Goal: Information Seeking & Learning: Learn about a topic

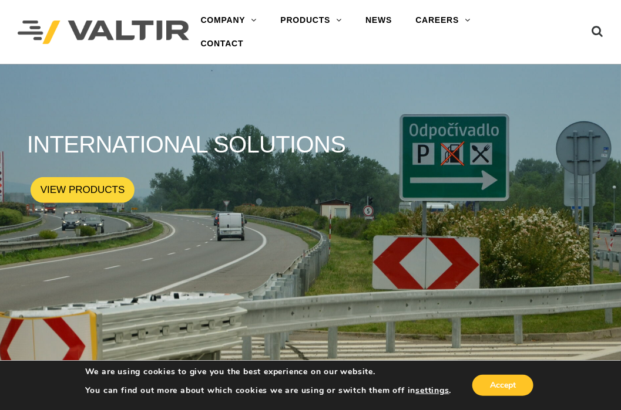
drag, startPoint x: 629, startPoint y: 5, endPoint x: 335, endPoint y: -38, distance: 297.3
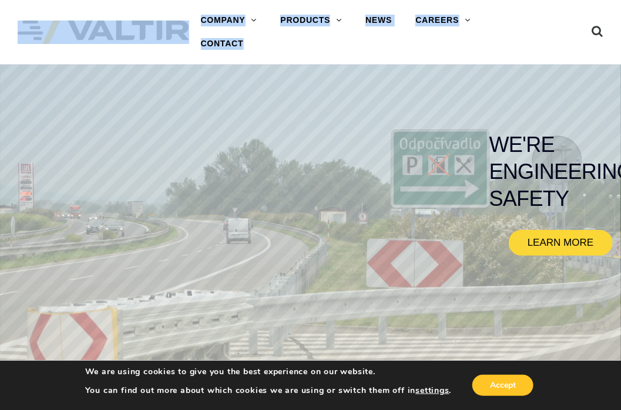
drag, startPoint x: 335, startPoint y: -38, endPoint x: 310, endPoint y: -42, distance: 25.0
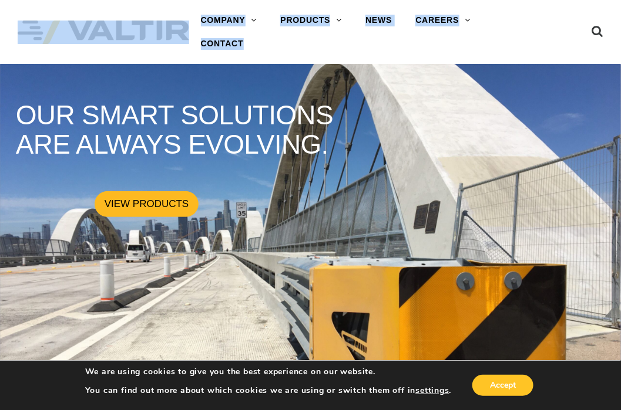
click at [158, 194] on link "VIEW PRODUCTS" at bounding box center [147, 204] width 104 height 26
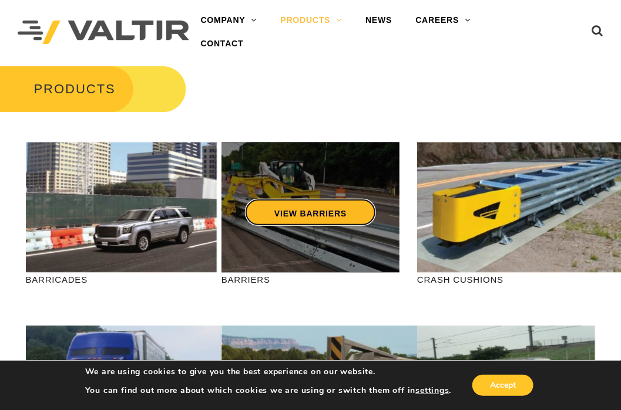
click at [295, 210] on link "VIEW BARRIERS" at bounding box center [310, 212] width 131 height 27
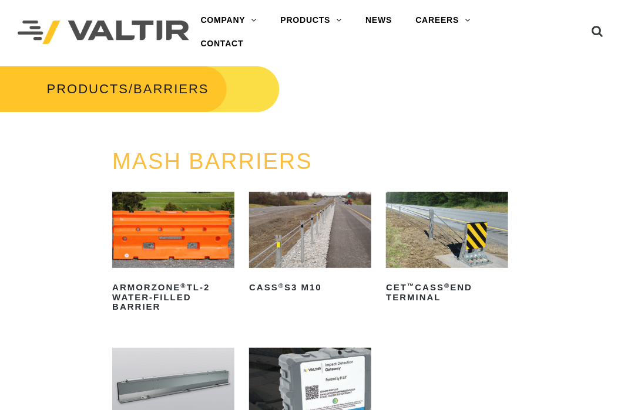
click at [289, 227] on img at bounding box center [310, 230] width 122 height 76
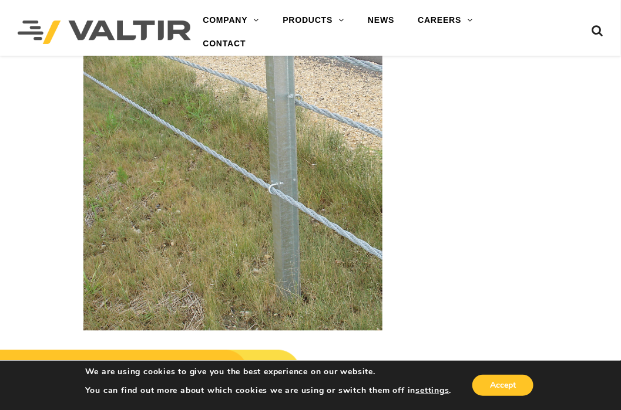
scroll to position [2172, 0]
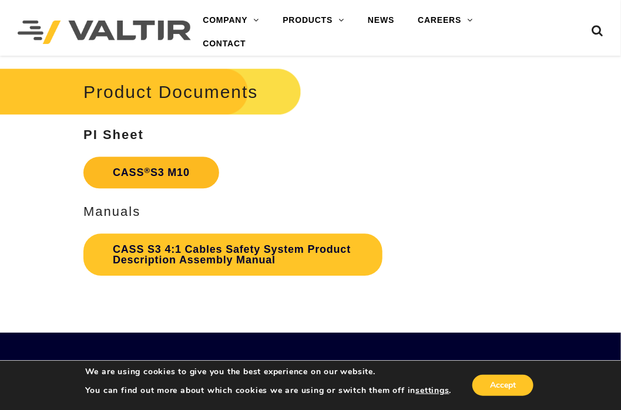
click at [171, 173] on link "CASS ® S3 M10" at bounding box center [151, 173] width 136 height 32
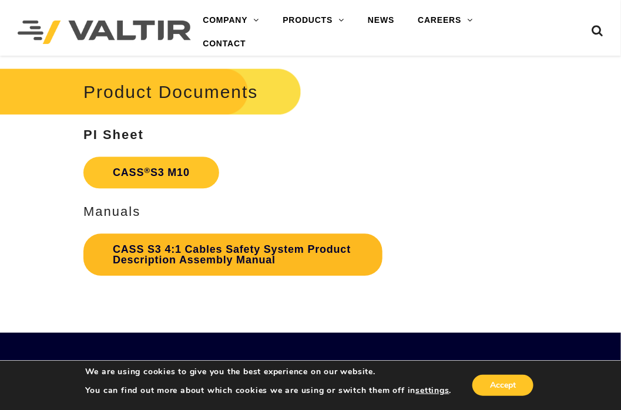
click at [188, 253] on link "CASS S3 4:1 Cables Safety System Product Description Assembly Manual" at bounding box center [232, 255] width 299 height 42
